Goal: Find specific page/section: Find specific page/section

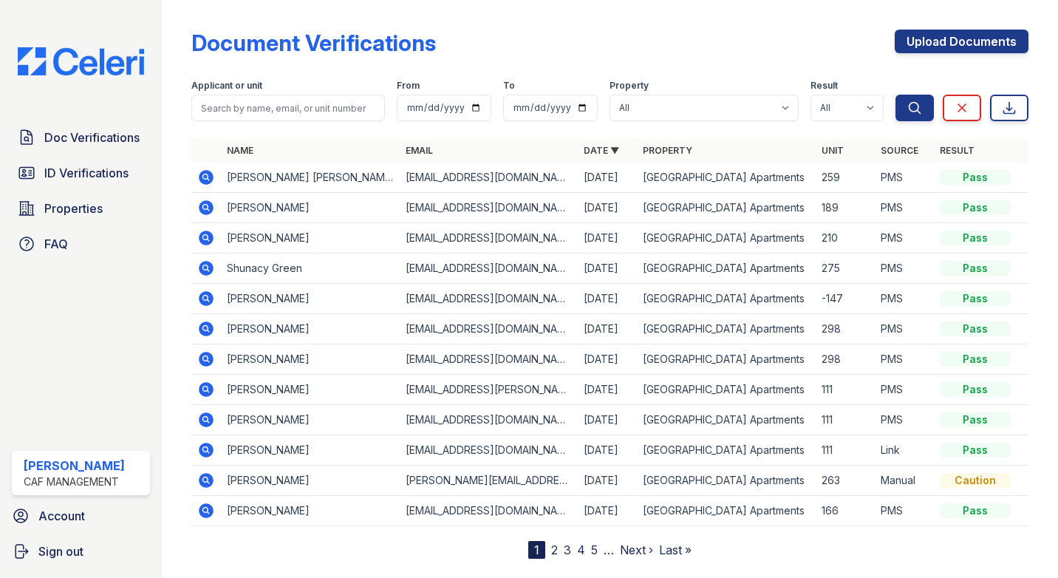
click at [214, 267] on icon at bounding box center [206, 268] width 18 height 18
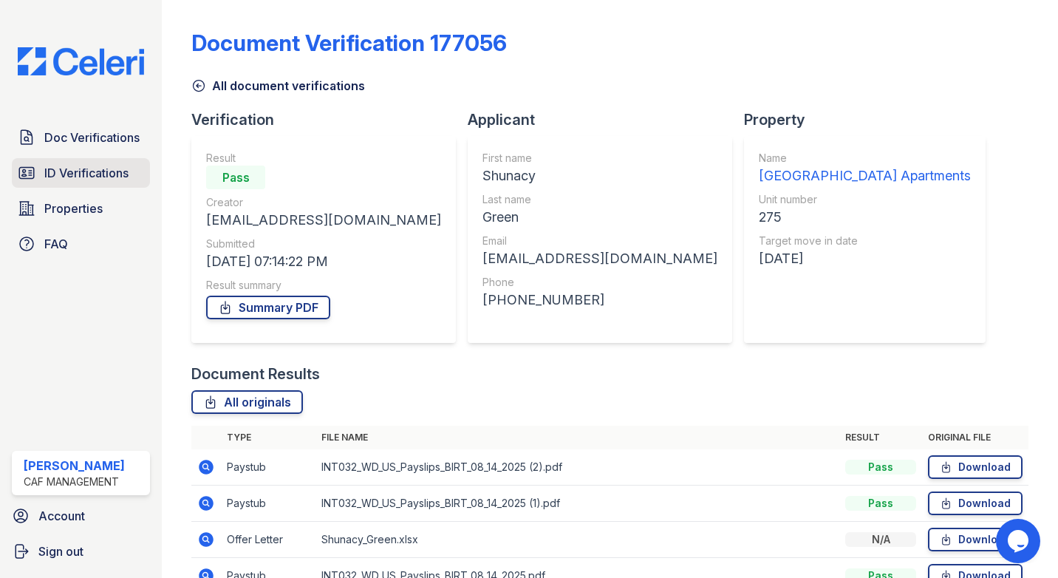
click at [69, 181] on span "ID Verifications" at bounding box center [86, 173] width 84 height 18
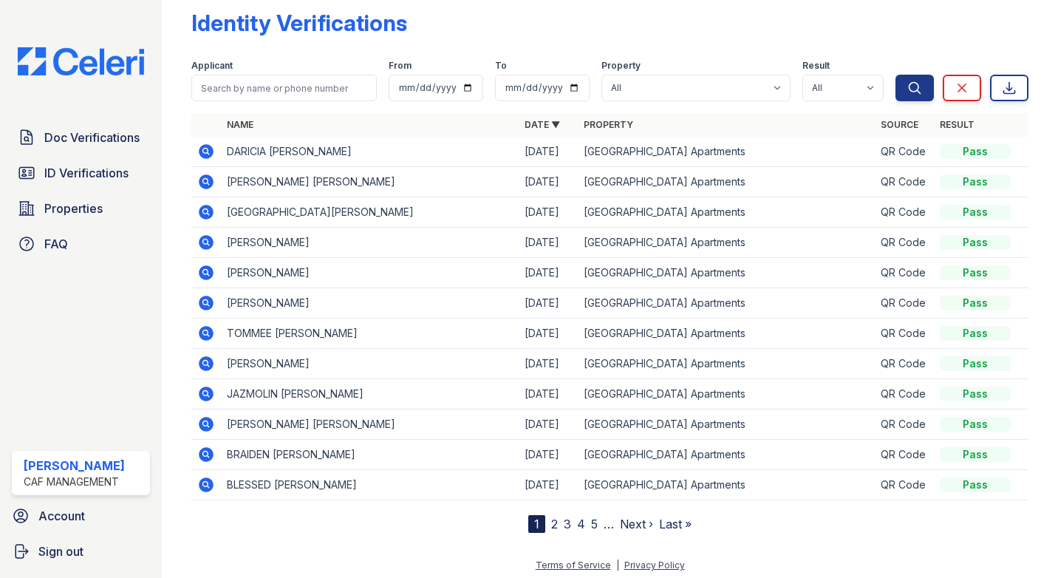
scroll to position [25, 0]
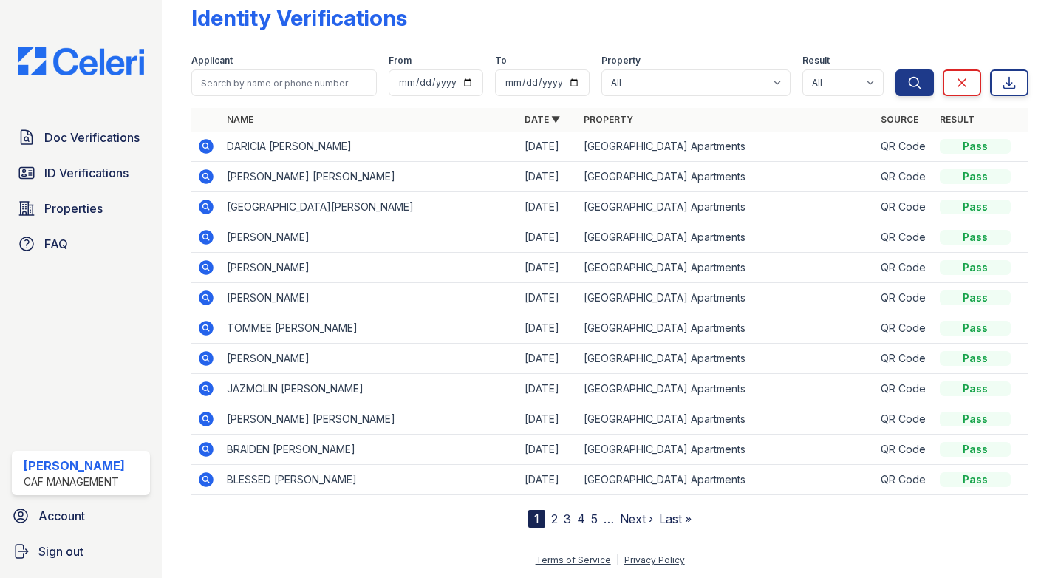
click at [553, 522] on nav "1 2 3 4 5 … Next › Last »" at bounding box center [609, 519] width 163 height 18
click at [544, 521] on nav "1 2 3 4 5 … Next › Last »" at bounding box center [609, 519] width 163 height 18
click at [551, 522] on link "2" at bounding box center [554, 518] width 7 height 15
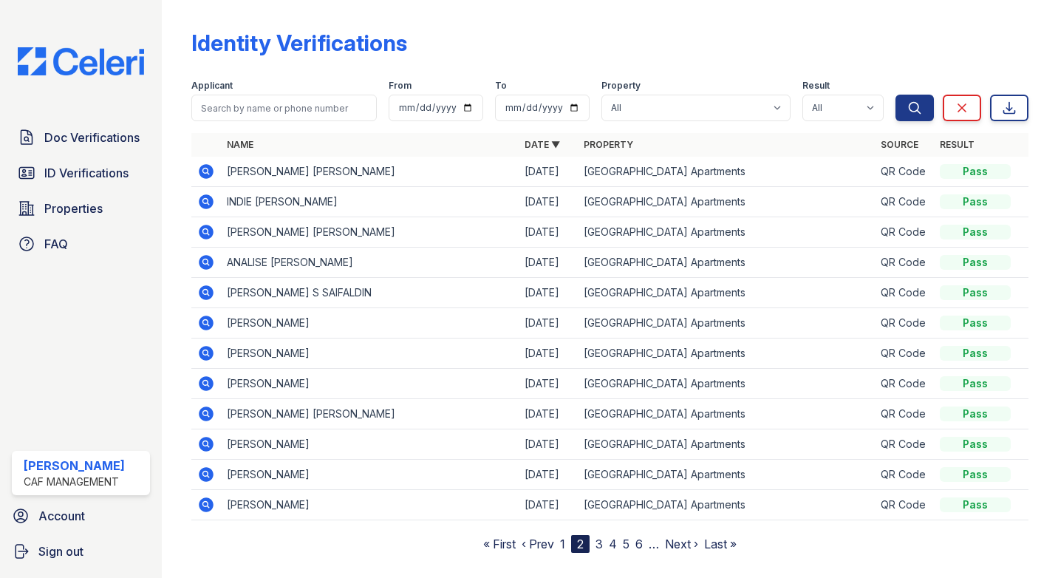
click at [595, 544] on link "3" at bounding box center [598, 543] width 7 height 15
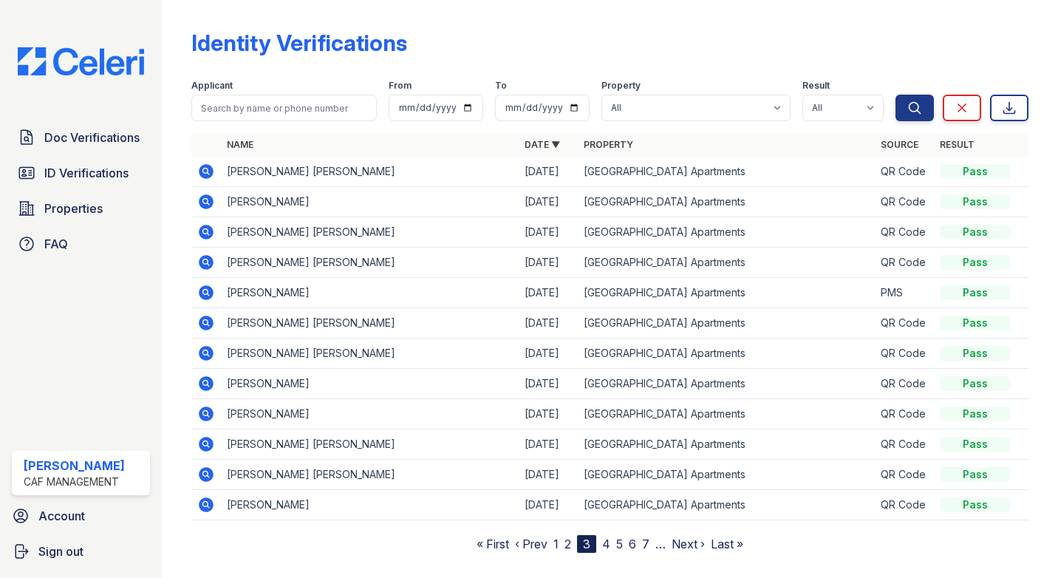
click at [604, 544] on link "4" at bounding box center [606, 543] width 8 height 15
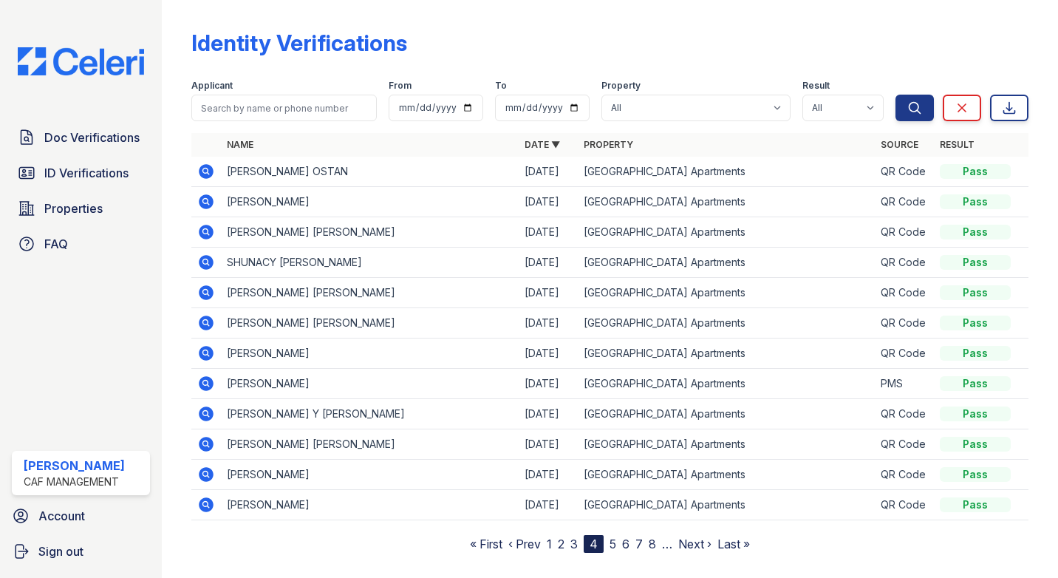
click at [202, 262] on icon at bounding box center [206, 262] width 18 height 18
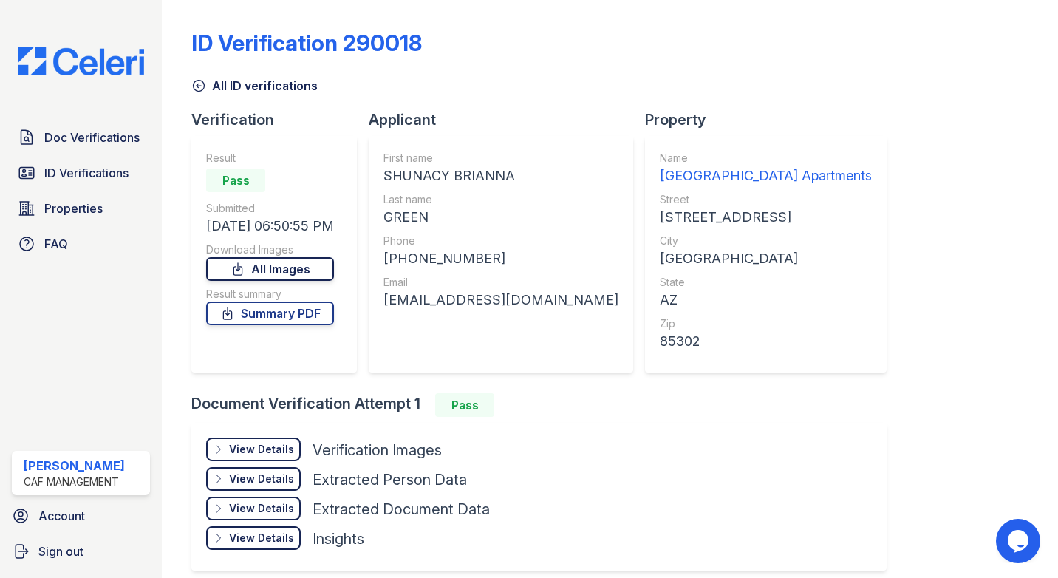
click at [262, 268] on link "All Images" at bounding box center [270, 269] width 128 height 24
